Goal: Task Accomplishment & Management: Manage account settings

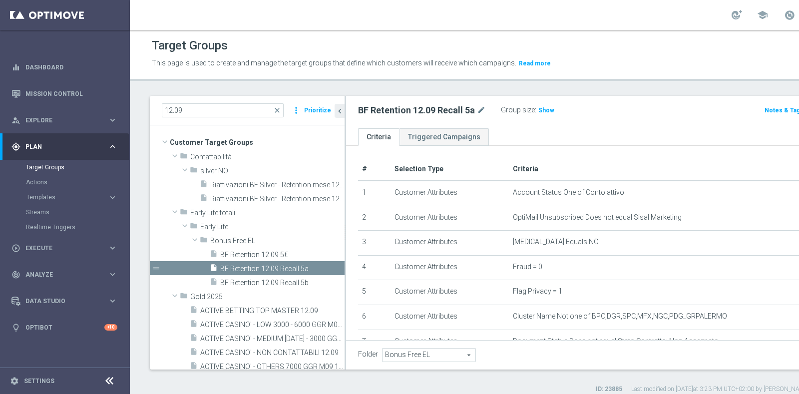
scroll to position [217, 0]
